Goal: Use online tool/utility: Utilize a website feature to perform a specific function

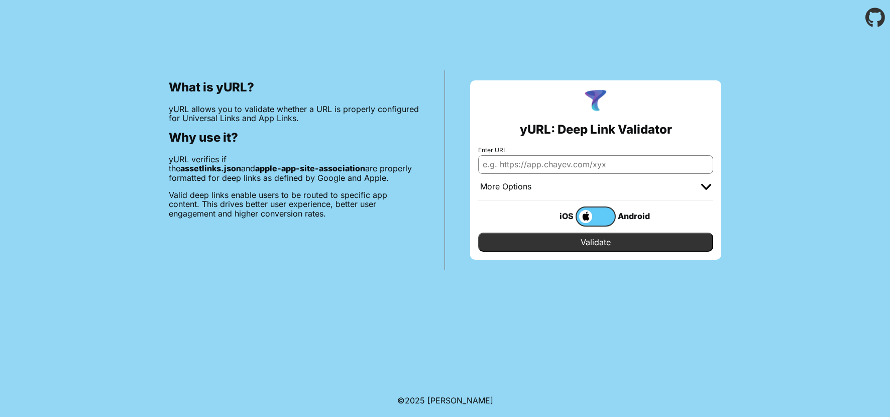
click at [553, 167] on input "Enter URL" at bounding box center [595, 164] width 235 height 18
paste input "[PERSON_NAME][DOMAIN_NAME]"
type input "[PERSON_NAME][DOMAIN_NAME]"
click at [617, 247] on input "Validate" at bounding box center [595, 241] width 235 height 19
